Goal: Information Seeking & Learning: Learn about a topic

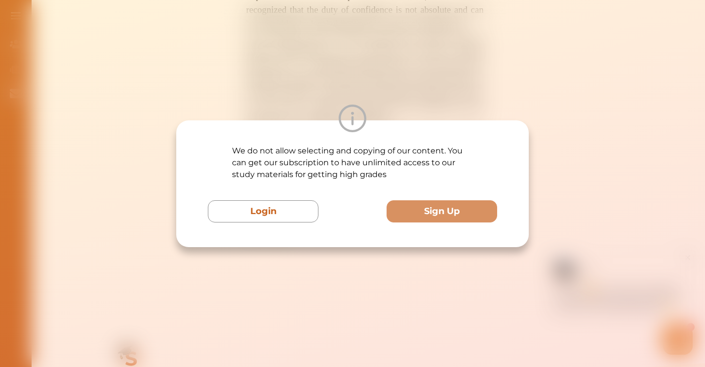
click at [450, 56] on div "We do not allow selecting and copying of our content. You can get our subscript…" at bounding box center [352, 183] width 705 height 367
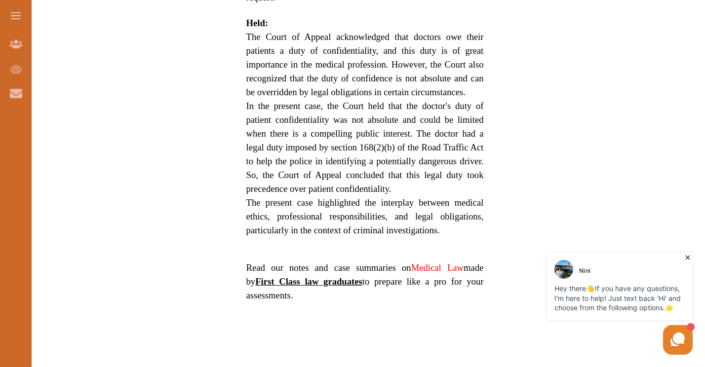
scroll to position [820, 0]
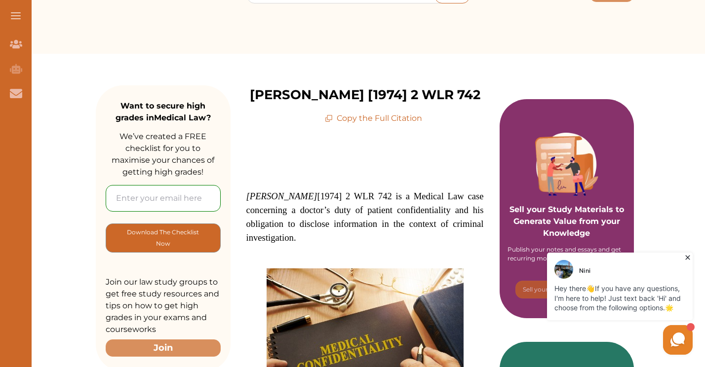
scroll to position [69, 0]
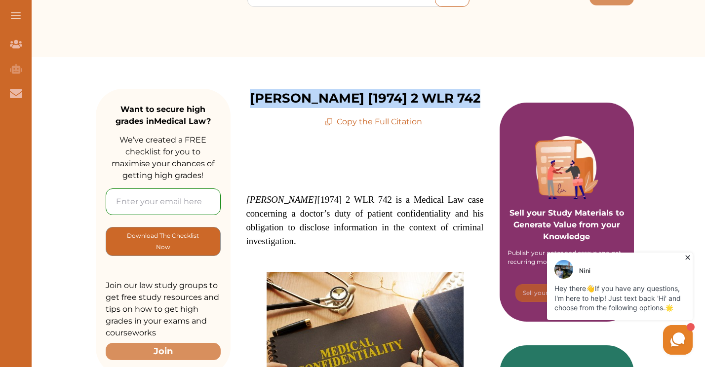
drag, startPoint x: 259, startPoint y: 99, endPoint x: 473, endPoint y: 97, distance: 213.8
click at [473, 97] on p "[PERSON_NAME] [1974] 2 WLR 742" at bounding box center [365, 98] width 231 height 19
copy p "[PERSON_NAME] [1974] 2 WLR 742"
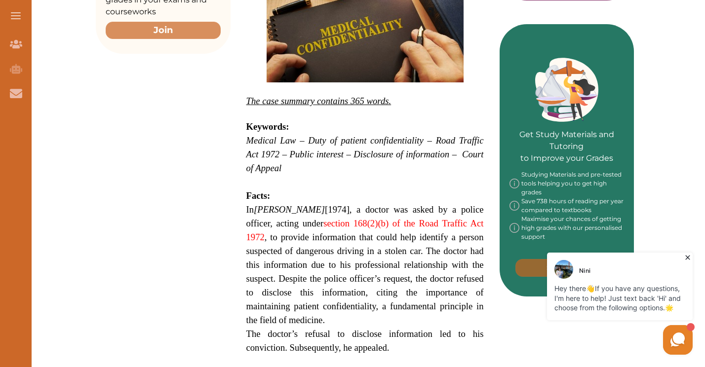
scroll to position [712, 0]
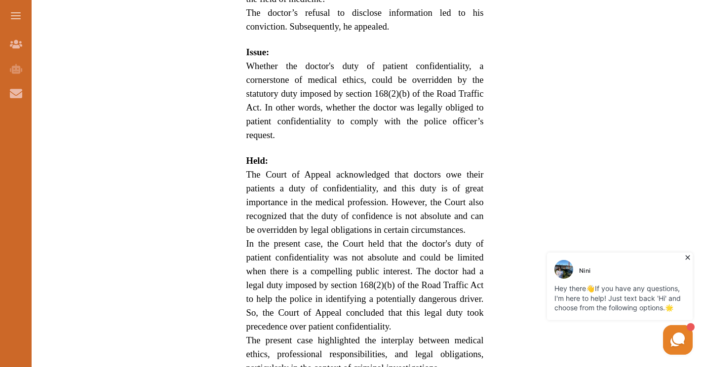
click at [704, 316] on div "Want to secure high grades in Medical Law ? We’ve created a FREE checklist for …" at bounding box center [365, 57] width 680 height 1286
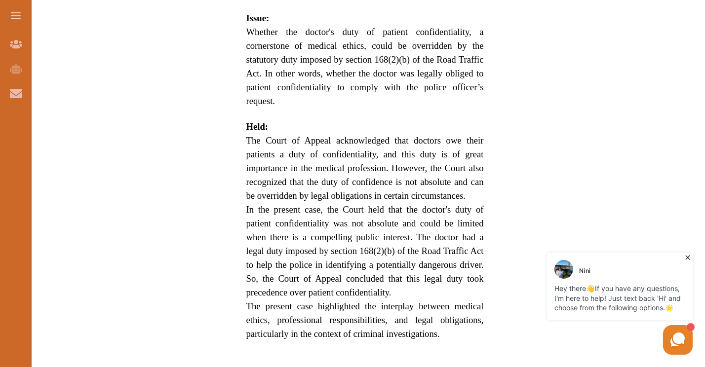
scroll to position [752, 0]
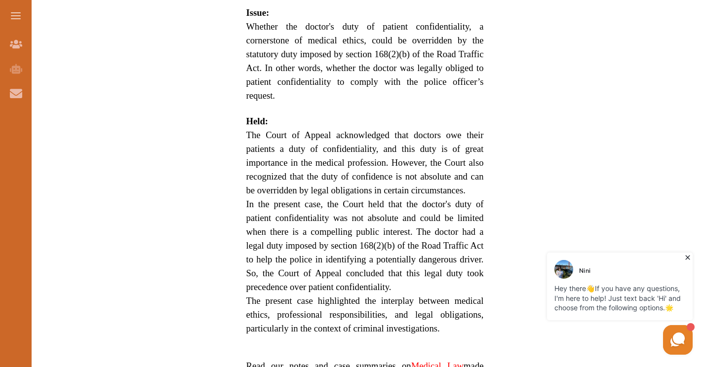
click at [702, 29] on div "Want to secure high grades in Medical Law ? We’ve created a FREE checklist for …" at bounding box center [365, 18] width 680 height 1286
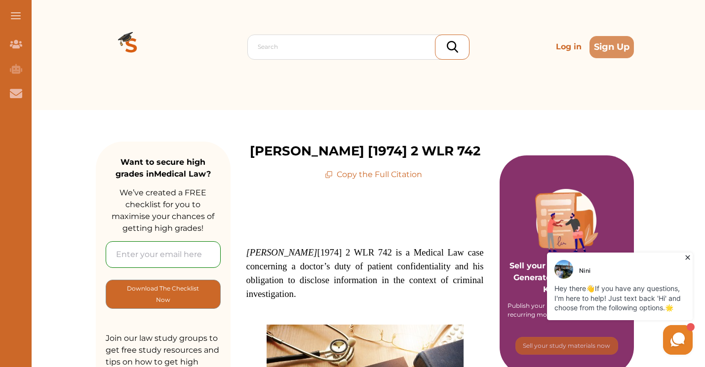
scroll to position [20, 0]
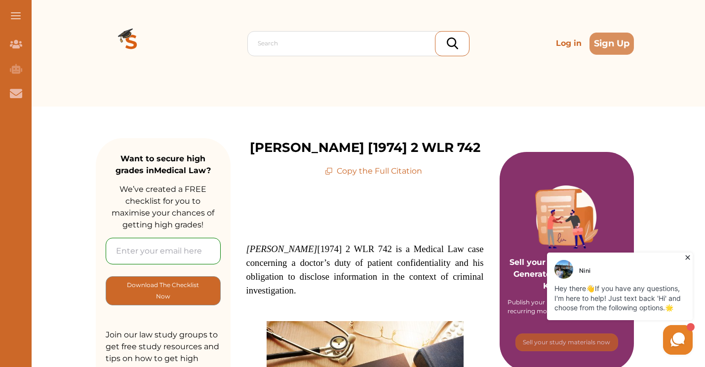
click at [687, 256] on icon at bounding box center [687, 258] width 4 height 4
